Goal: Information Seeking & Learning: Learn about a topic

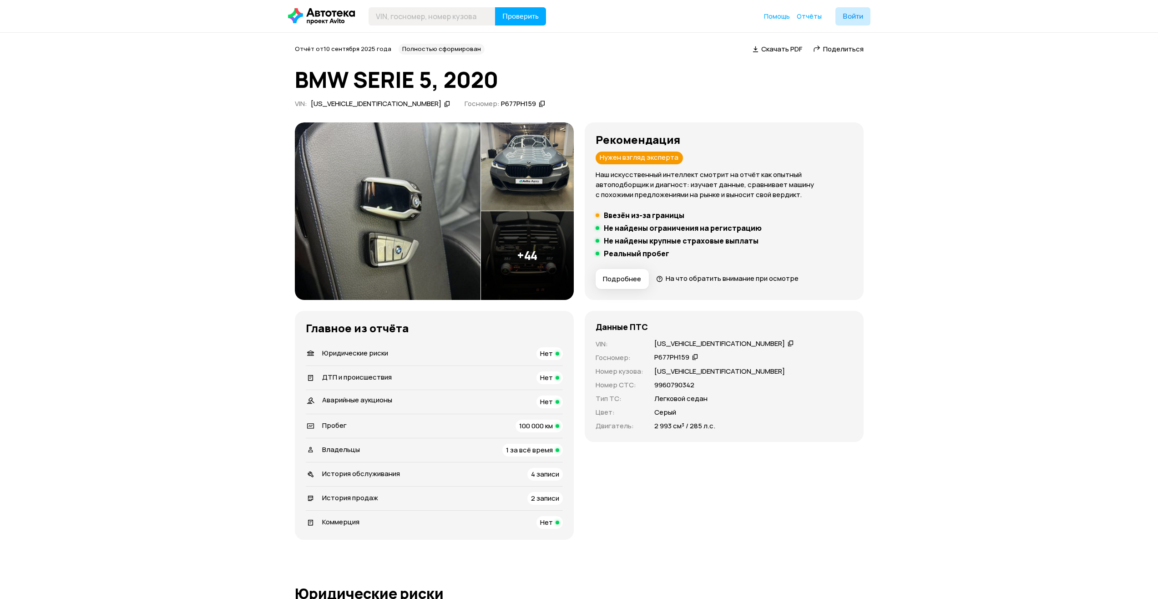
click at [405, 212] on img at bounding box center [388, 210] width 186 height 177
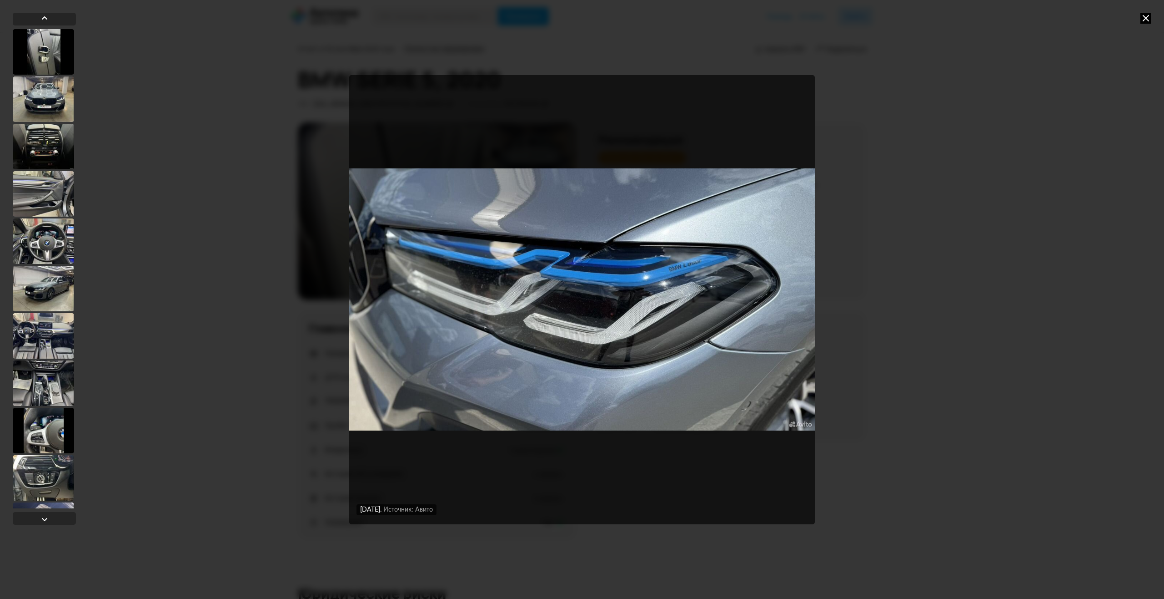
click at [1145, 16] on icon at bounding box center [1146, 18] width 11 height 11
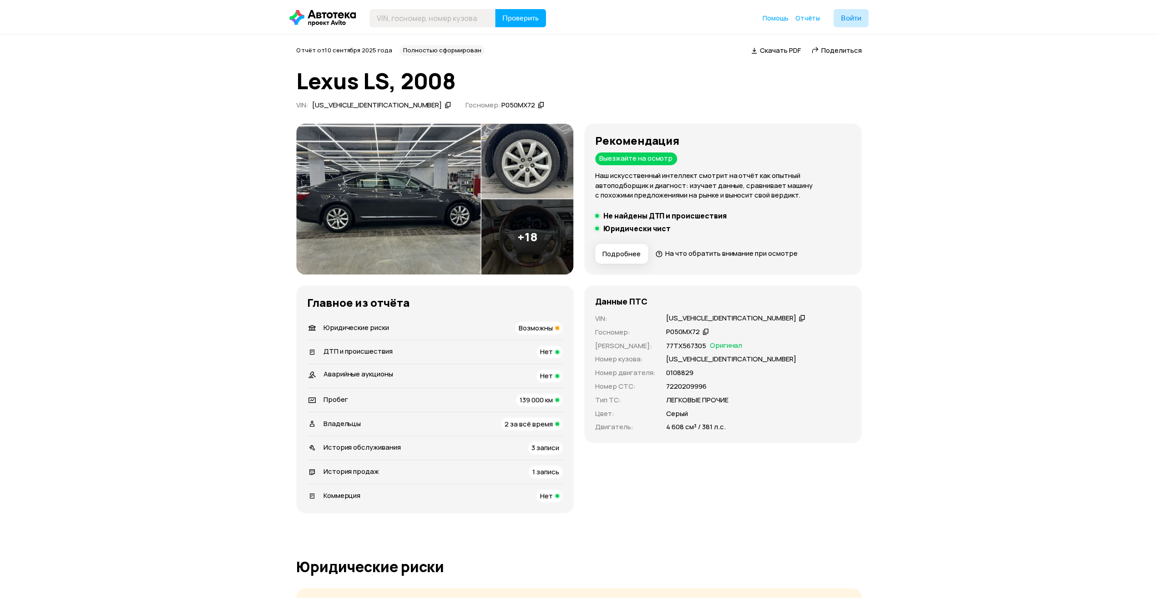
scroll to position [318, 0]
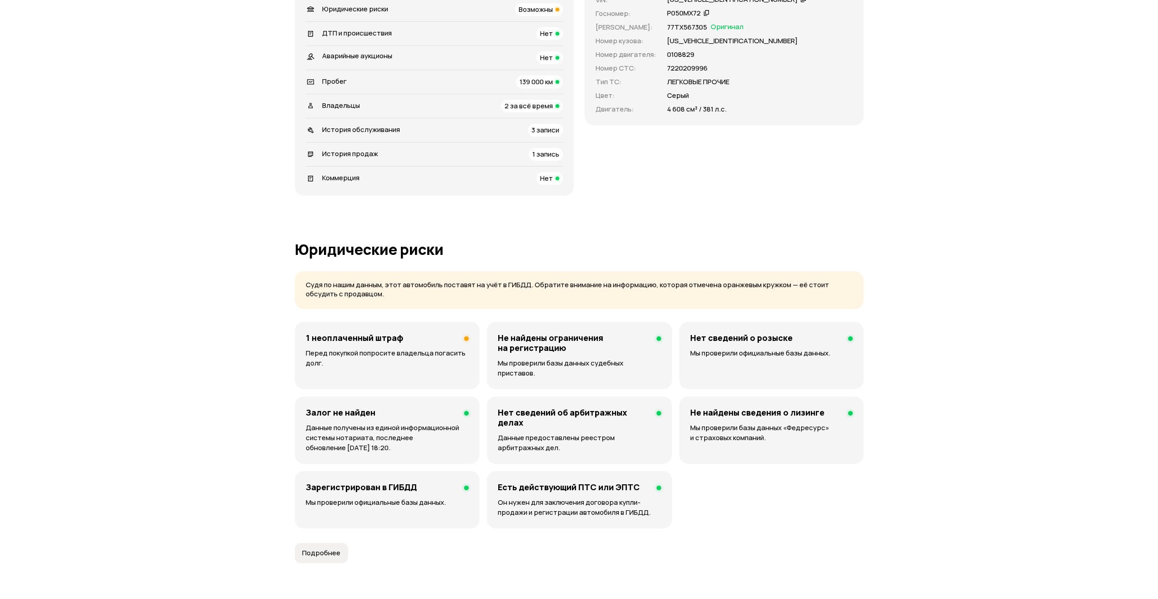
click at [396, 345] on div "1 неоплаченный штраф Перед покупкой попросите владельца погасить долг." at bounding box center [387, 355] width 185 height 67
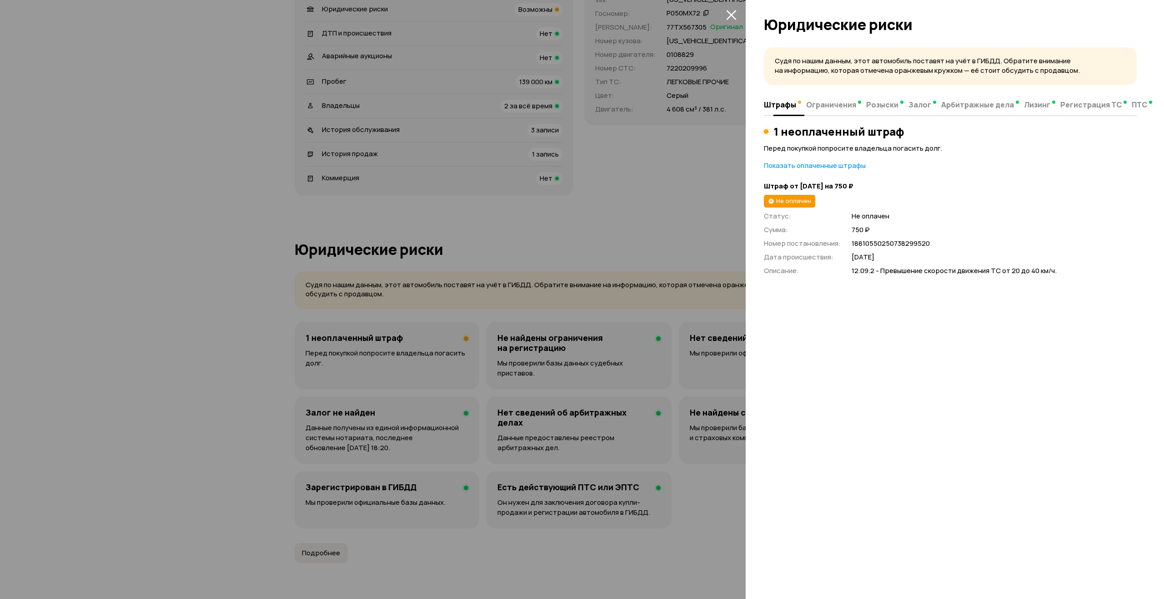
click at [838, 105] on span "Ограничения" at bounding box center [831, 104] width 50 height 9
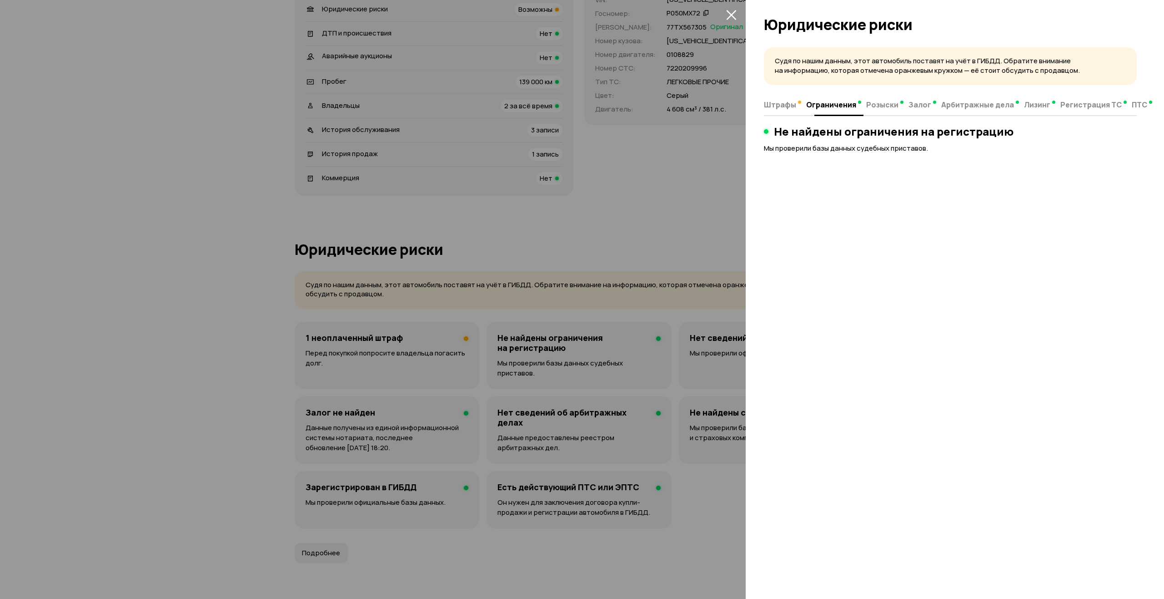
click at [870, 105] on span "Розыски" at bounding box center [882, 104] width 32 height 9
click at [909, 106] on span "Залог" at bounding box center [920, 104] width 23 height 9
click at [957, 104] on span "Арбитражные дела" at bounding box center [978, 104] width 73 height 9
click at [1018, 106] on span "Лизинг" at bounding box center [1031, 104] width 26 height 9
click at [1068, 111] on button "Регистрация ТС" at bounding box center [1087, 105] width 71 height 18
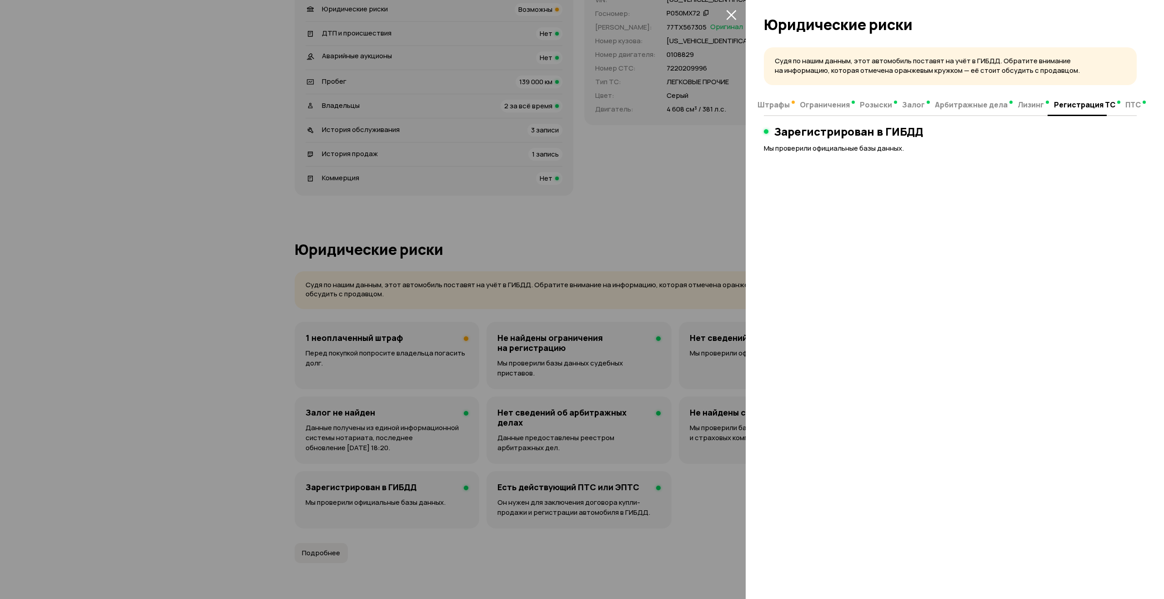
click at [1110, 106] on button "Регистрация ТС" at bounding box center [1087, 105] width 71 height 18
click at [1126, 106] on span "ПТС" at bounding box center [1133, 104] width 15 height 9
click at [675, 222] on div at bounding box center [582, 299] width 1164 height 599
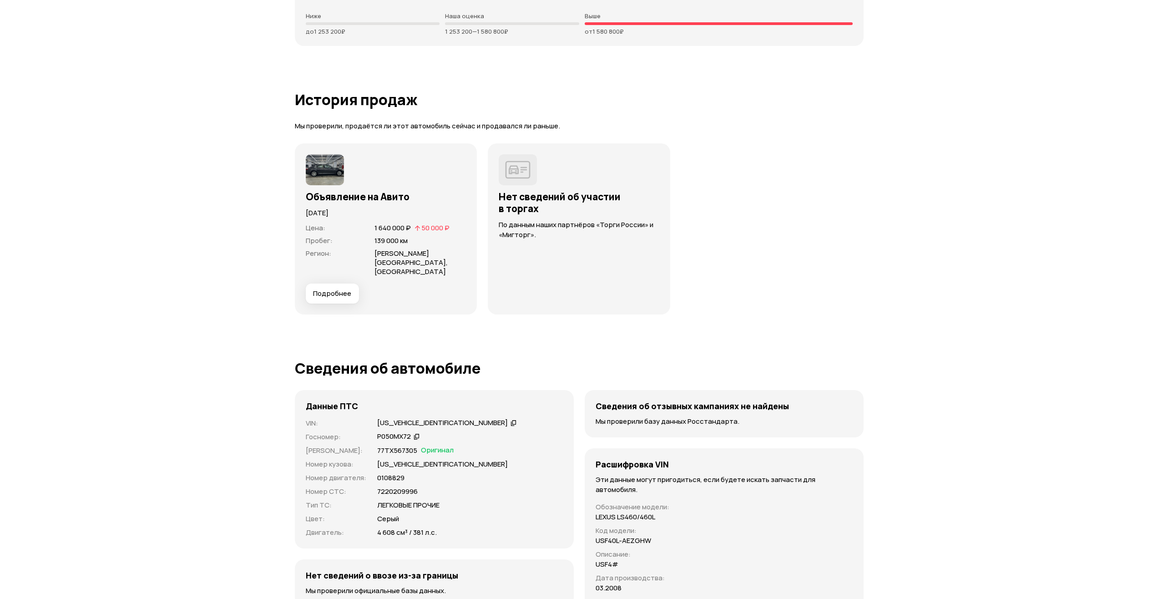
scroll to position [2411, 0]
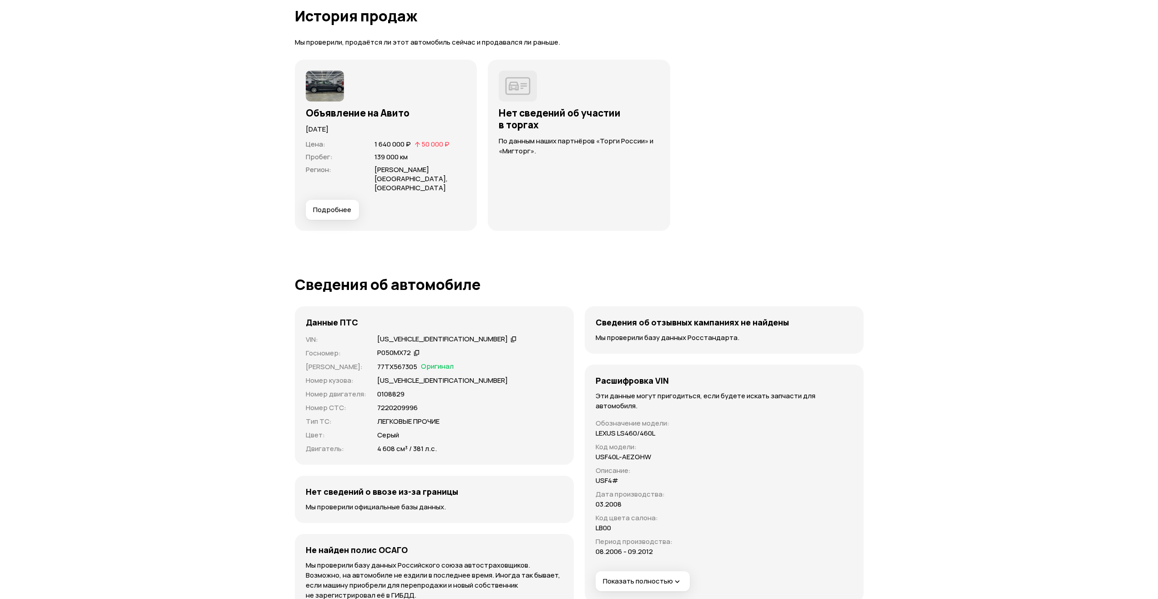
click at [343, 205] on span "Подробнее" at bounding box center [332, 209] width 38 height 9
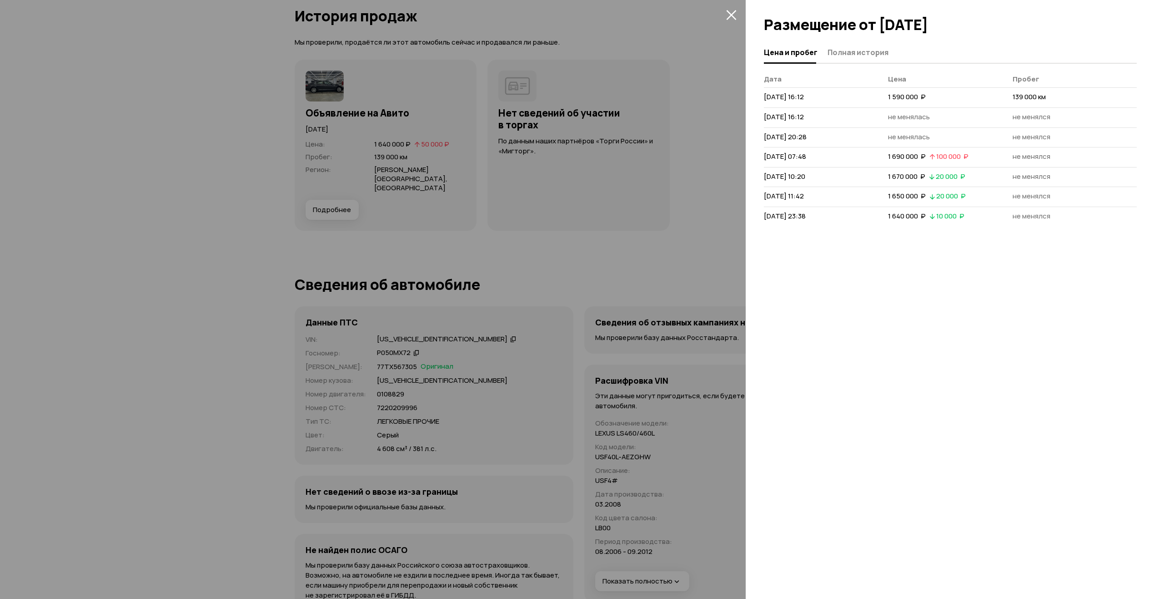
click at [621, 114] on div at bounding box center [582, 299] width 1164 height 599
